Goal: Use online tool/utility: Utilize a website feature to perform a specific function

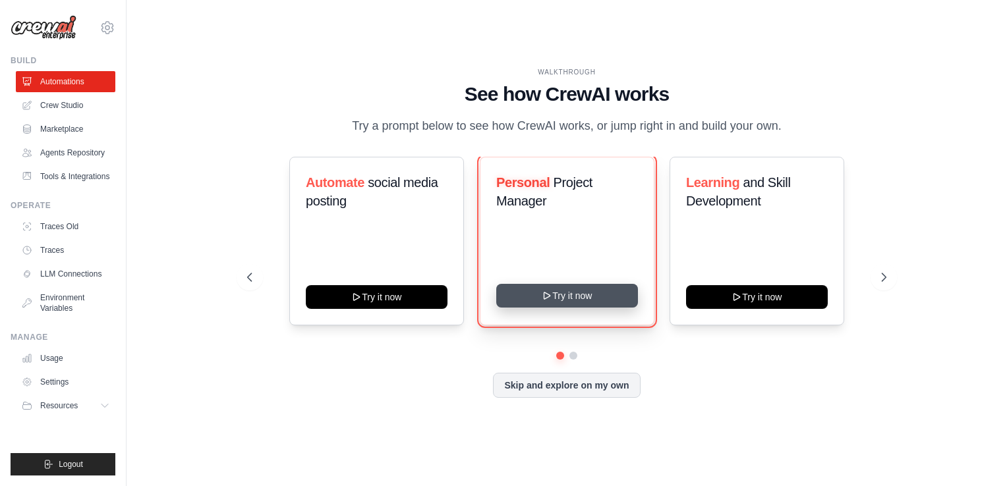
click at [601, 302] on button "Try it now" at bounding box center [567, 296] width 142 height 24
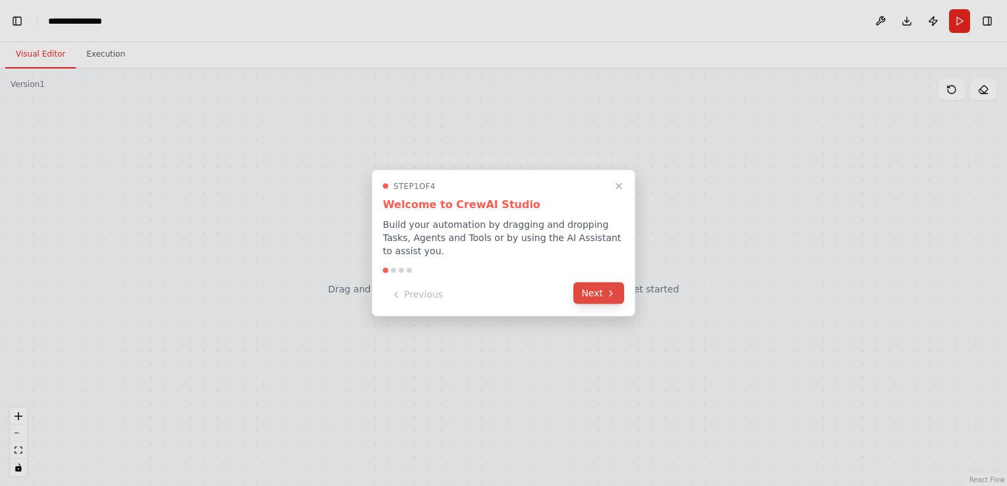
click at [589, 285] on button "Next" at bounding box center [598, 294] width 51 height 22
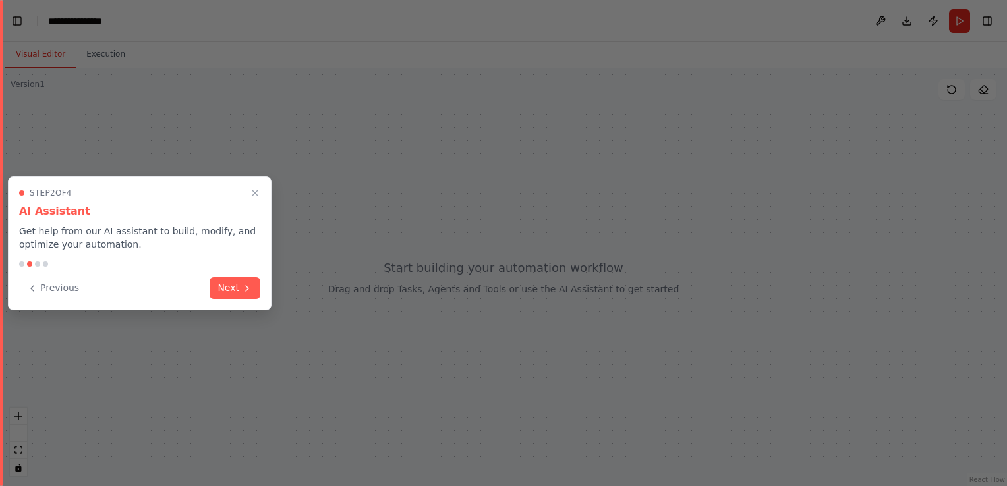
scroll to position [4163, 0]
click at [233, 280] on button "Next" at bounding box center [235, 287] width 51 height 22
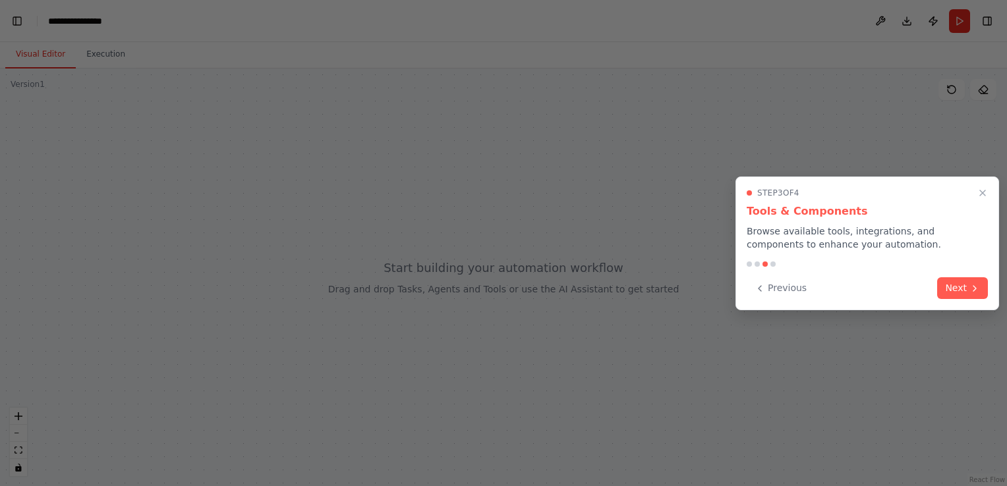
scroll to position [5426, 0]
click at [964, 295] on button "Next" at bounding box center [962, 287] width 51 height 22
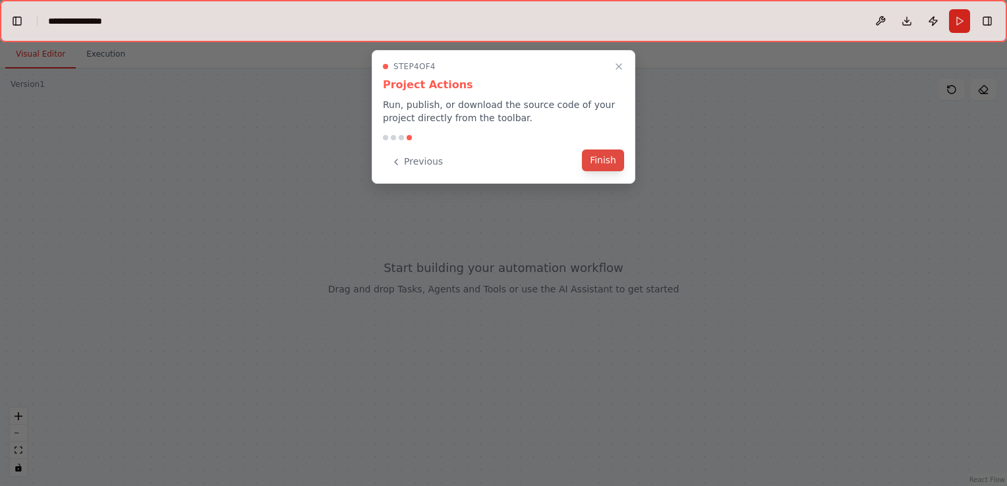
scroll to position [5511, 0]
click at [598, 157] on button "Finish" at bounding box center [603, 161] width 42 height 22
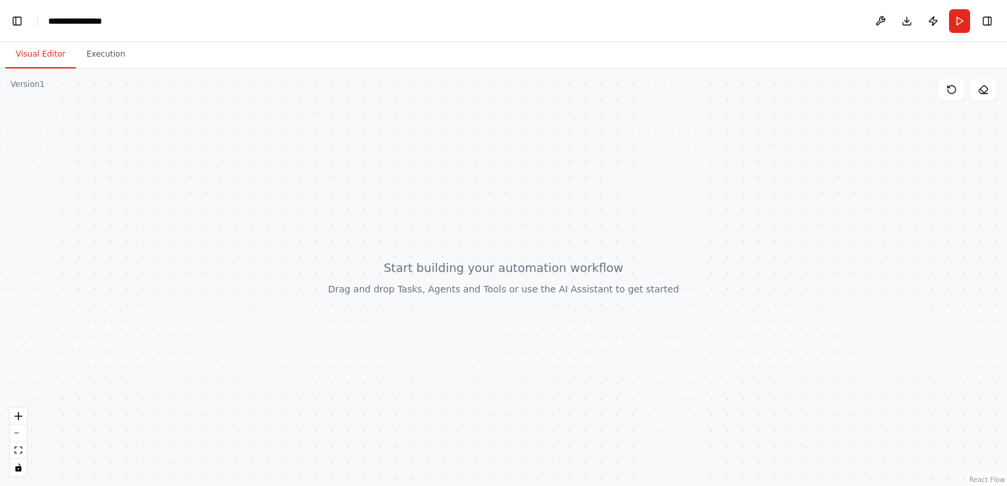
scroll to position [5681, 0]
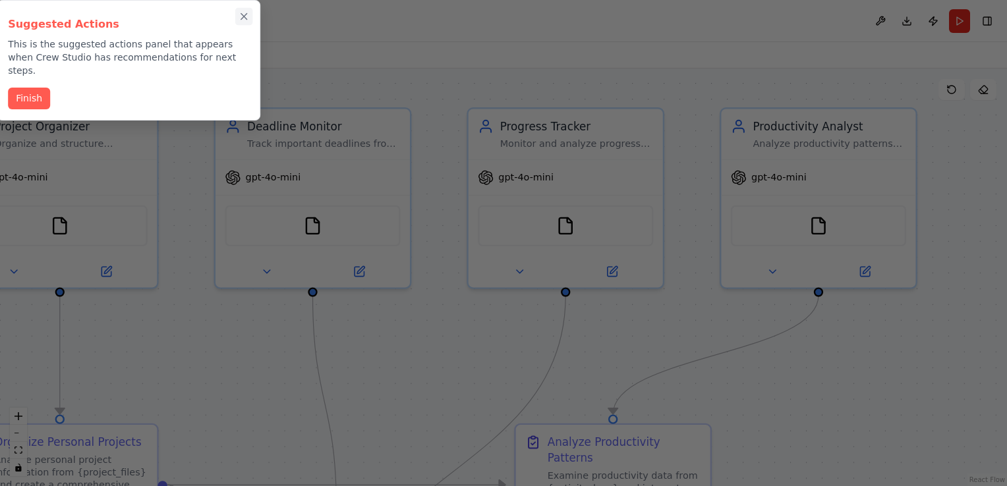
click at [243, 12] on icon "Close walkthrough" at bounding box center [244, 17] width 12 height 12
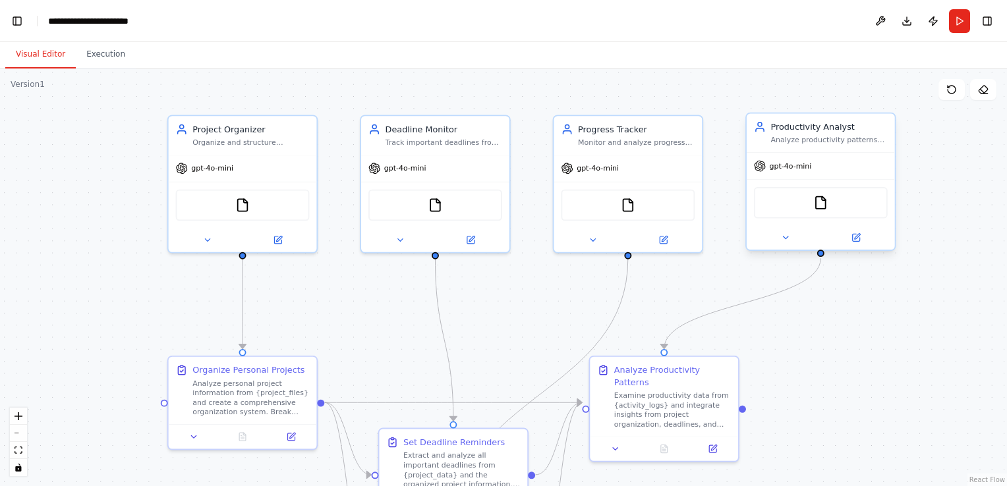
scroll to position [31878, 0]
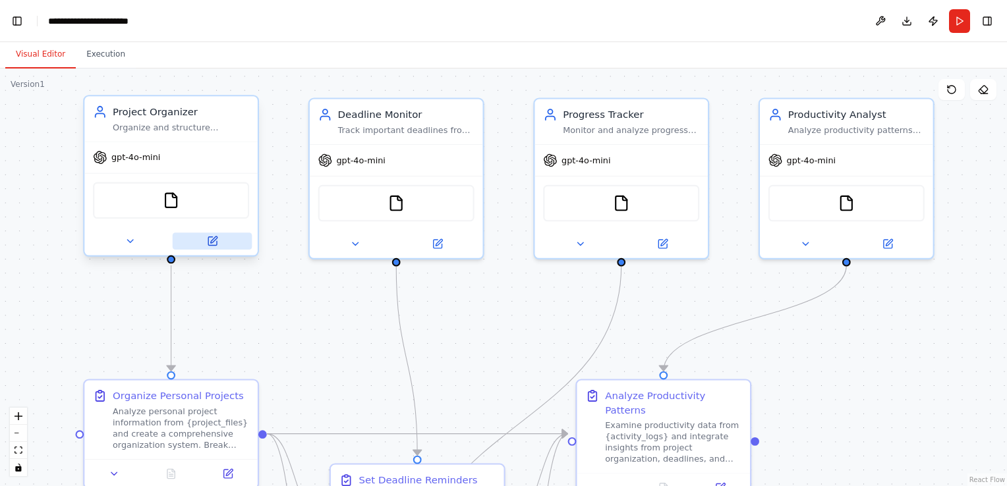
click at [211, 243] on icon at bounding box center [212, 241] width 9 height 9
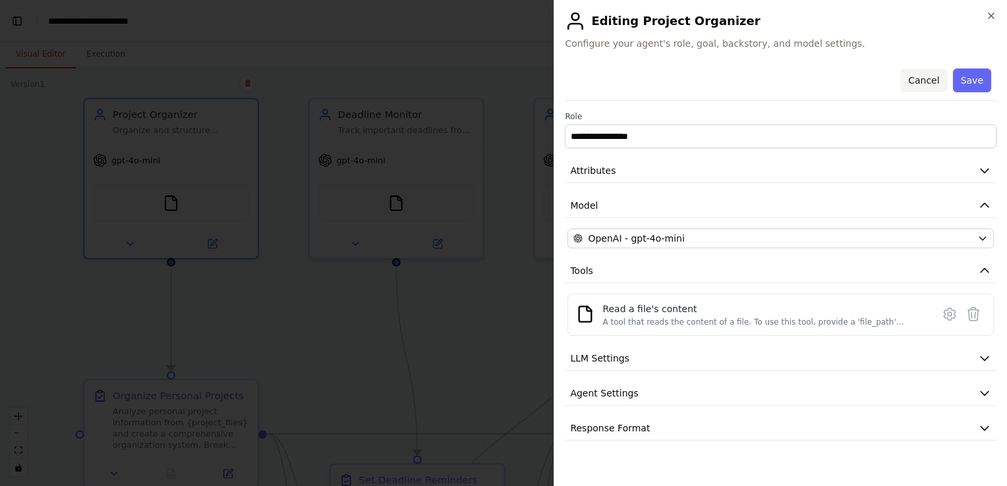
click at [941, 85] on button "Cancel" at bounding box center [923, 81] width 47 height 24
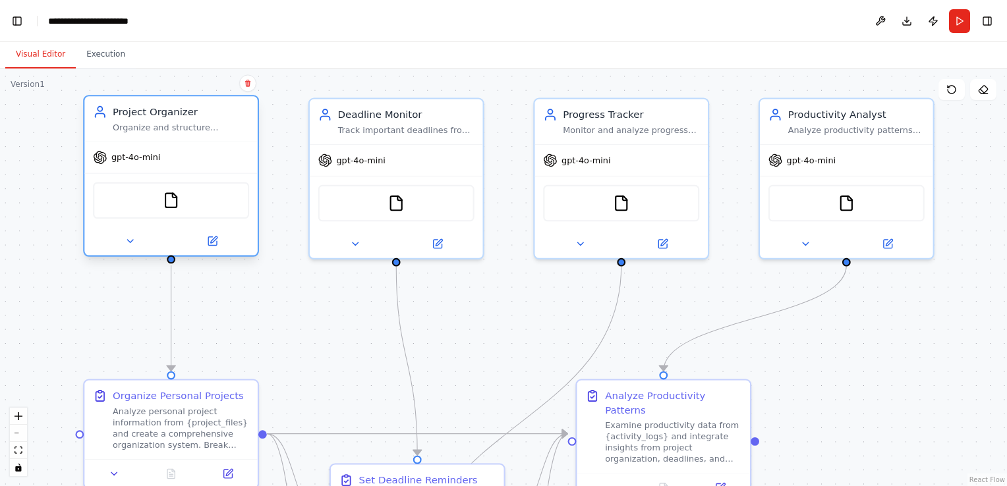
click at [177, 211] on div "FileReadTool" at bounding box center [171, 201] width 156 height 37
click at [179, 131] on div "Organize and structure personal projects by analyzing project details from {pro…" at bounding box center [181, 127] width 136 height 11
click at [962, 23] on button "Run" at bounding box center [959, 21] width 21 height 24
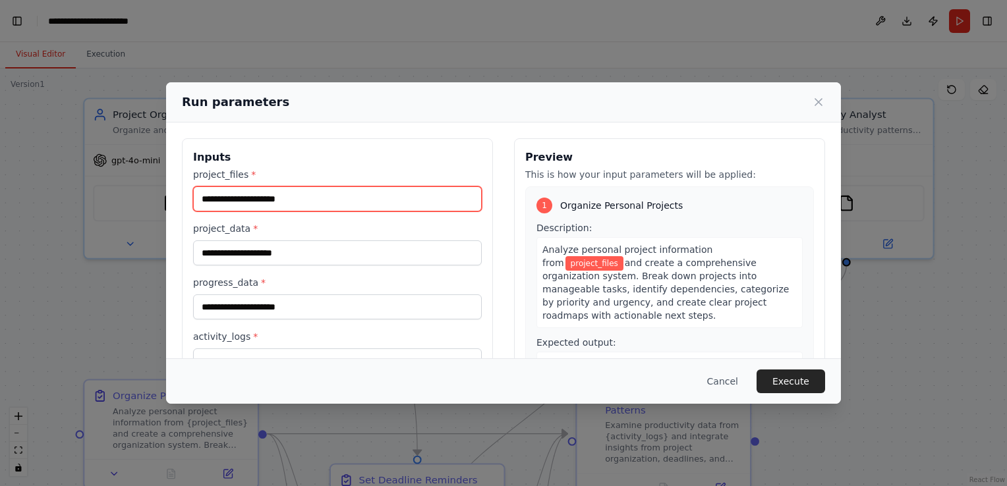
click at [284, 189] on input "project_files *" at bounding box center [337, 199] width 289 height 25
type input "*"
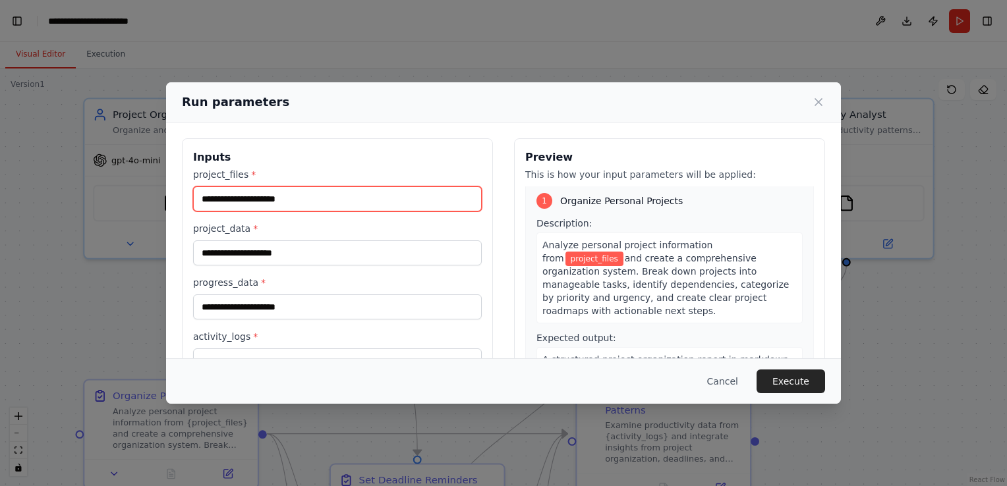
scroll to position [108, 0]
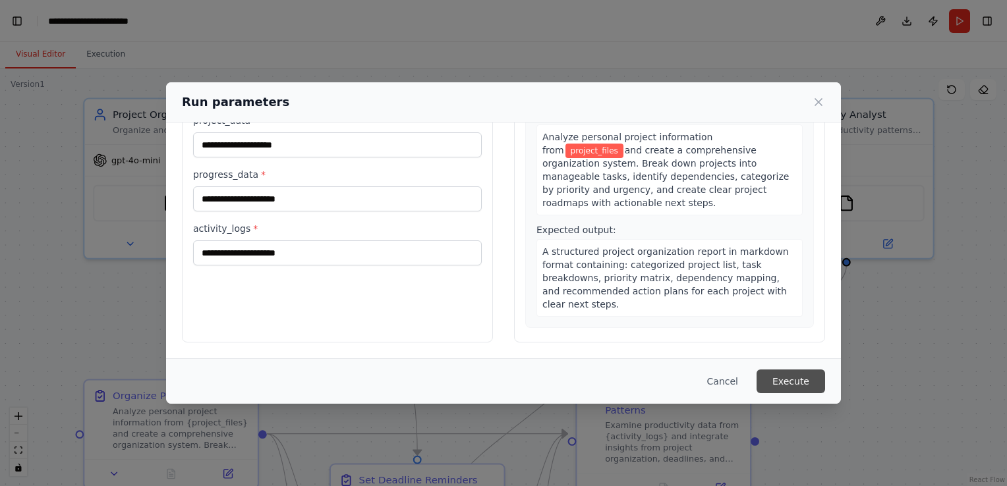
click at [767, 378] on button "Execute" at bounding box center [791, 382] width 69 height 24
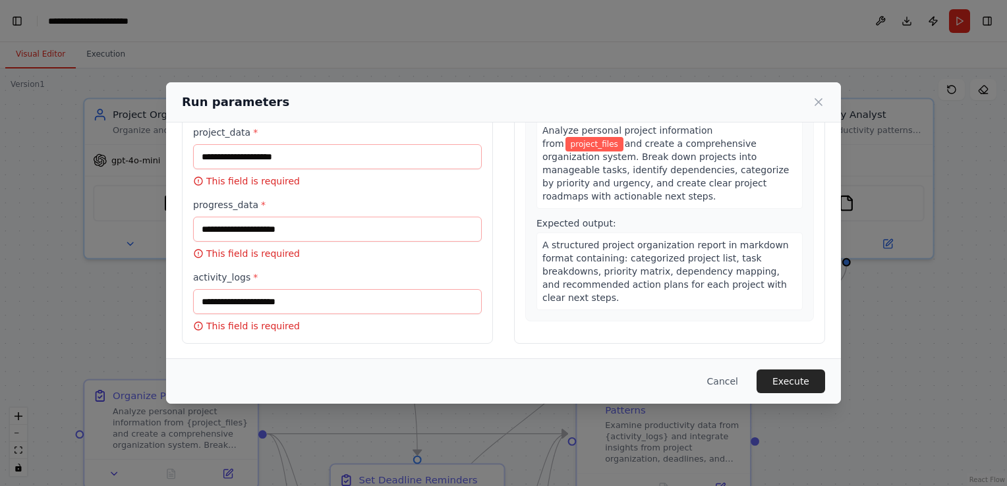
click at [819, 94] on div "Run parameters" at bounding box center [503, 102] width 643 height 18
click at [812, 109] on div "Run parameters" at bounding box center [503, 102] width 643 height 18
click at [823, 100] on icon at bounding box center [818, 102] width 13 height 13
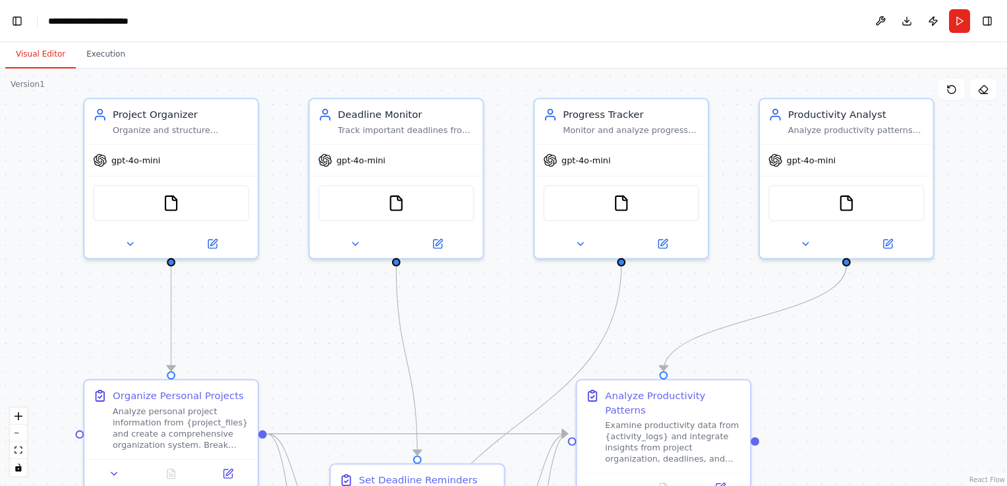
click at [746, 24] on header "**********" at bounding box center [503, 21] width 1007 height 42
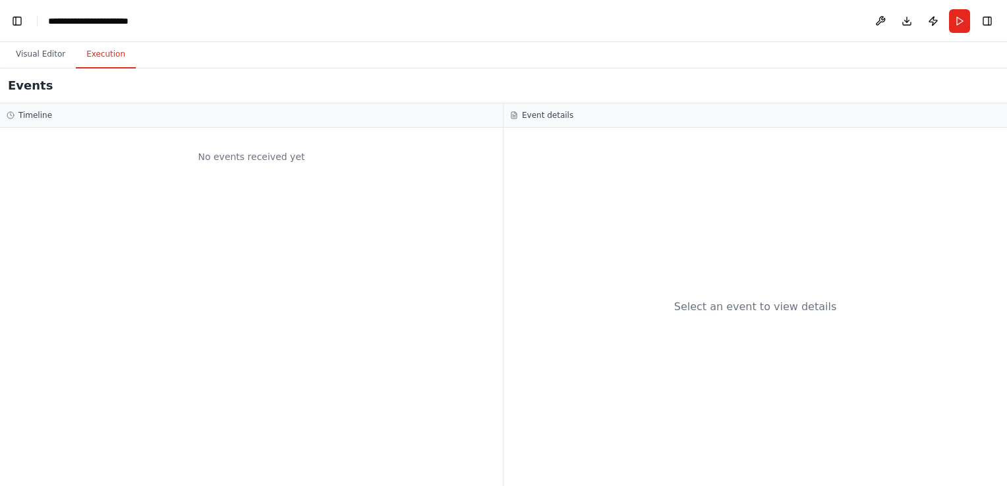
click at [120, 61] on button "Execution" at bounding box center [106, 55] width 60 height 28
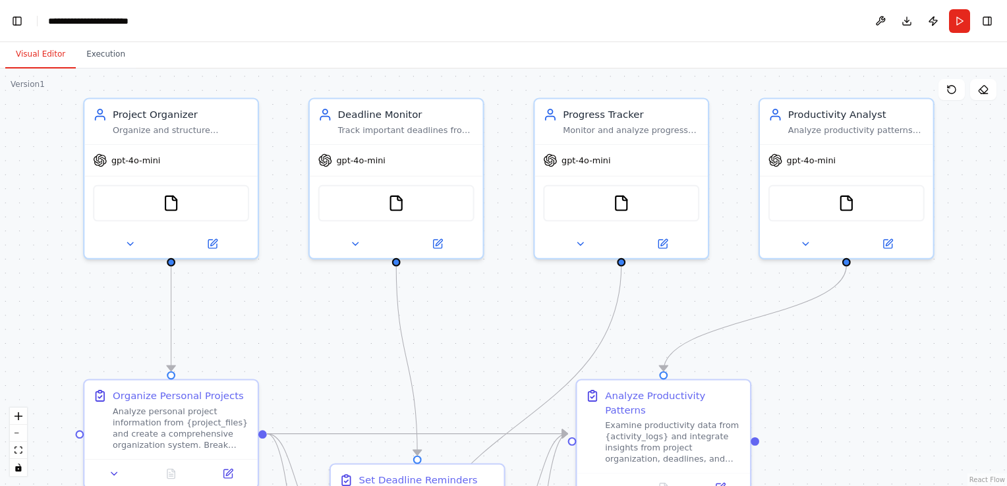
click at [61, 53] on button "Visual Editor" at bounding box center [40, 55] width 71 height 28
click at [187, 200] on div "FileReadTool" at bounding box center [171, 201] width 156 height 37
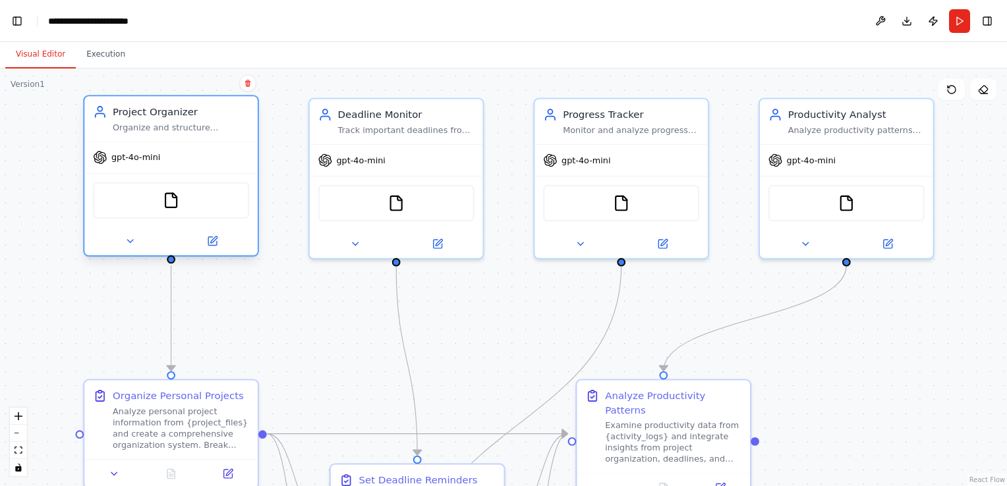
drag, startPoint x: 193, startPoint y: 169, endPoint x: 211, endPoint y: 140, distance: 34.0
click at [211, 142] on div "gpt-4o-mini" at bounding box center [170, 157] width 173 height 31
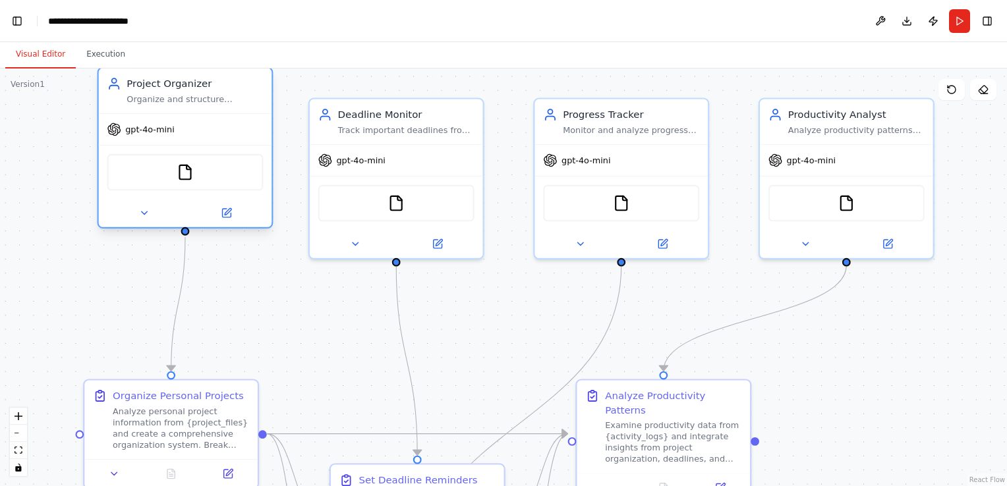
click at [211, 140] on div "gpt-4o-mini" at bounding box center [185, 129] width 173 height 31
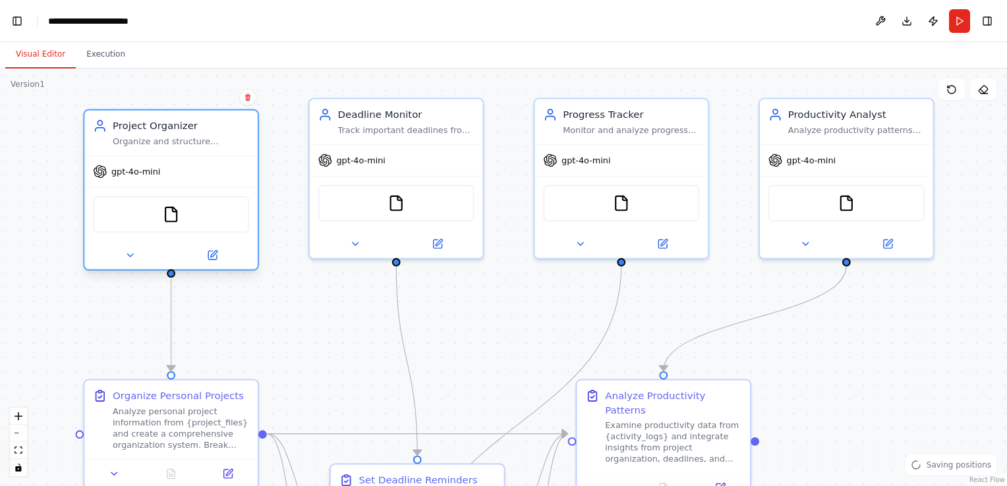
drag, startPoint x: 211, startPoint y: 140, endPoint x: 190, endPoint y: 185, distance: 49.3
click at [190, 185] on div "gpt-4o-mini" at bounding box center [170, 171] width 173 height 31
click at [192, 149] on div "Project Organizer Organize and structure personal projects by analyzing project…" at bounding box center [170, 133] width 173 height 45
click at [174, 182] on div "gpt-4o-mini" at bounding box center [170, 171] width 173 height 31
click at [191, 131] on div "Project Organizer" at bounding box center [181, 126] width 136 height 14
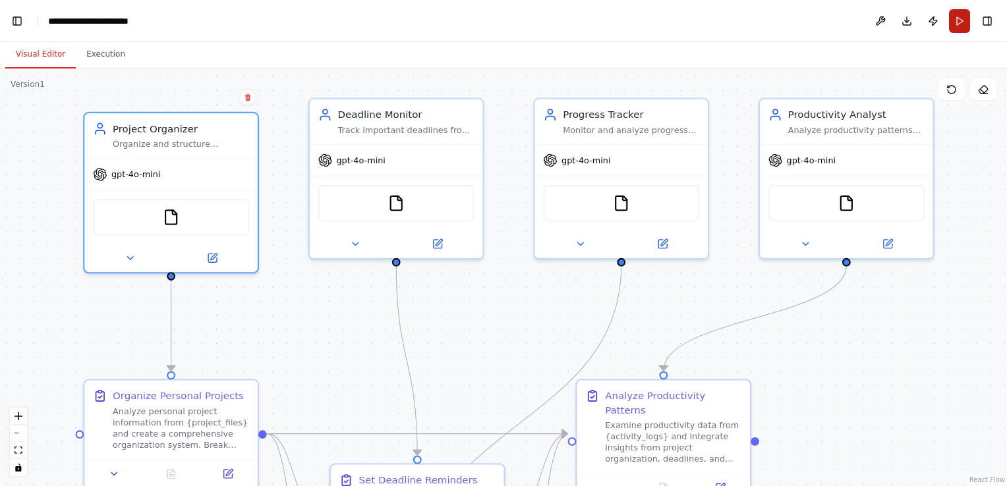
click at [962, 25] on button "Run" at bounding box center [959, 21] width 21 height 24
click at [962, 25] on body "BETA Create a crew that helps organize your personal projects, sets reminders f…" at bounding box center [503, 243] width 1007 height 486
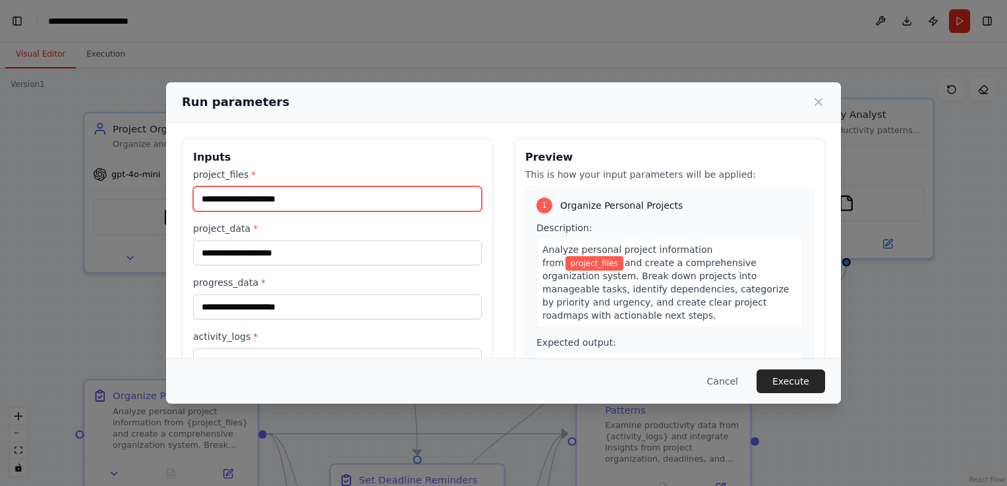
click at [248, 200] on input "project_files *" at bounding box center [337, 199] width 289 height 25
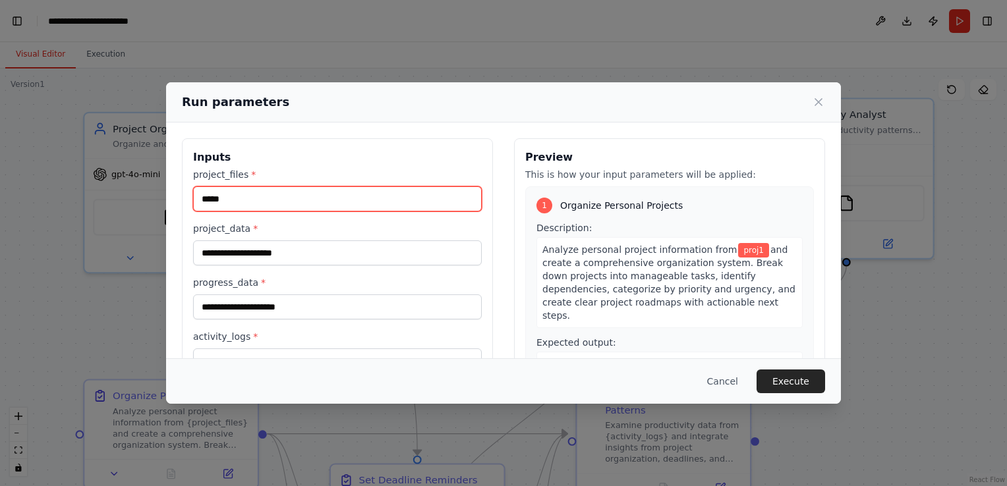
type input "*****"
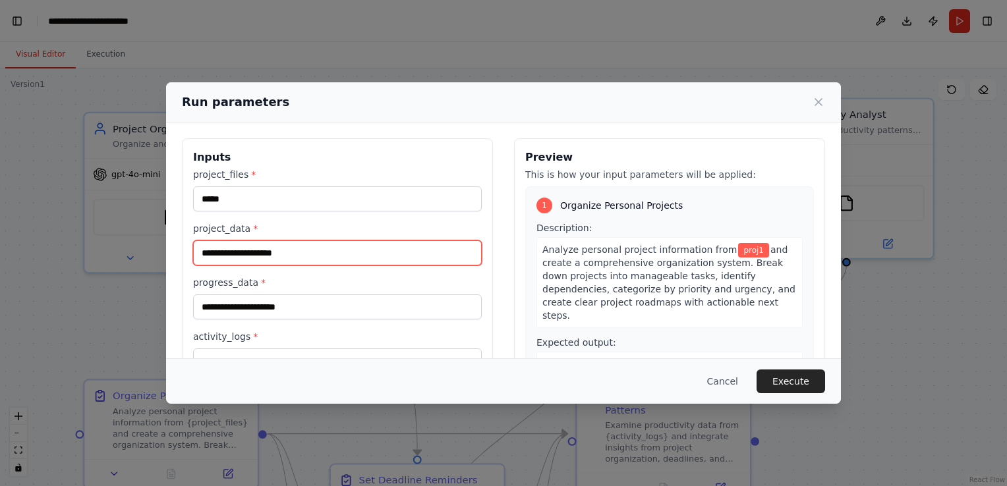
click at [253, 257] on input "project_data *" at bounding box center [337, 253] width 289 height 25
type input "**********"
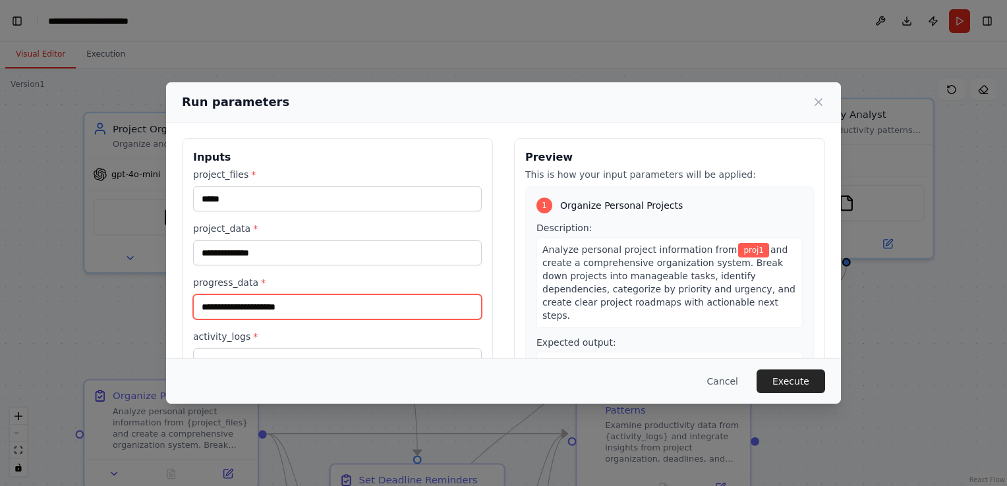
click at [387, 318] on input "progress_data *" at bounding box center [337, 307] width 289 height 25
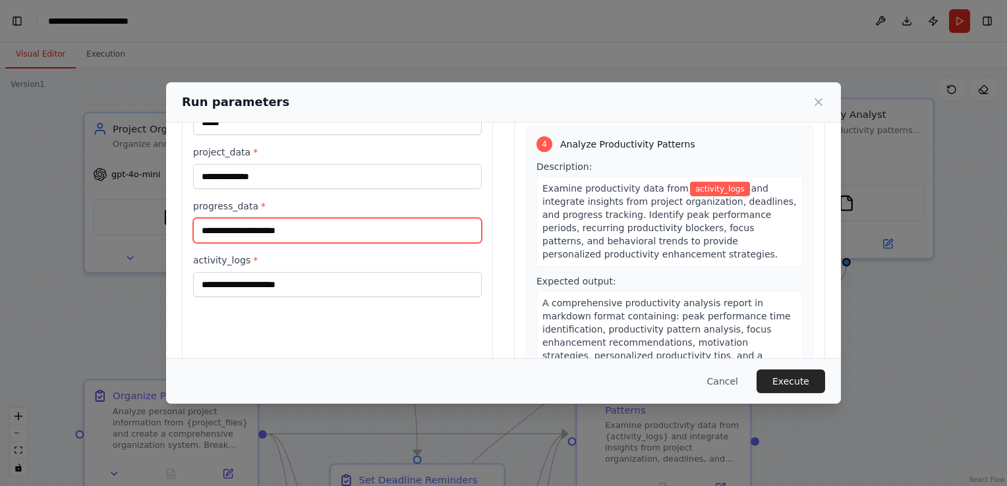
scroll to position [108, 0]
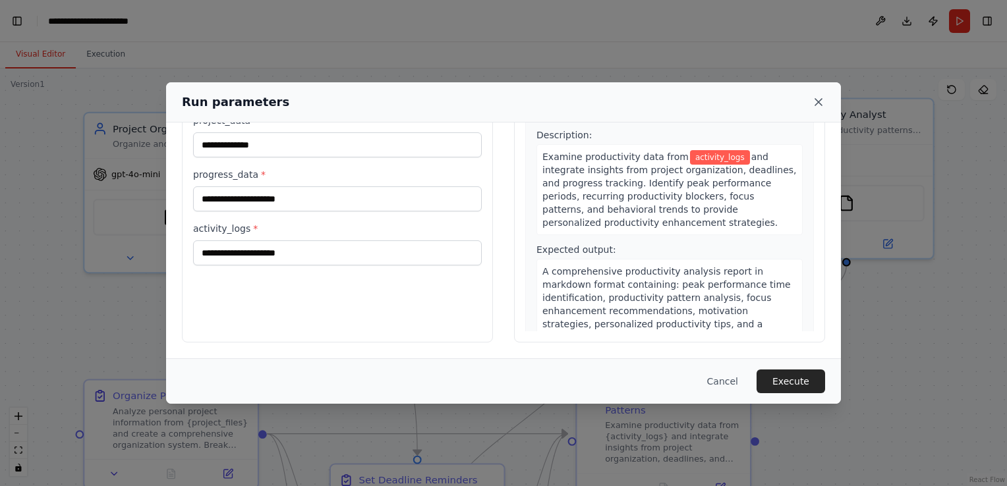
click at [818, 103] on icon at bounding box center [818, 102] width 7 height 7
